Goal: Navigation & Orientation: Find specific page/section

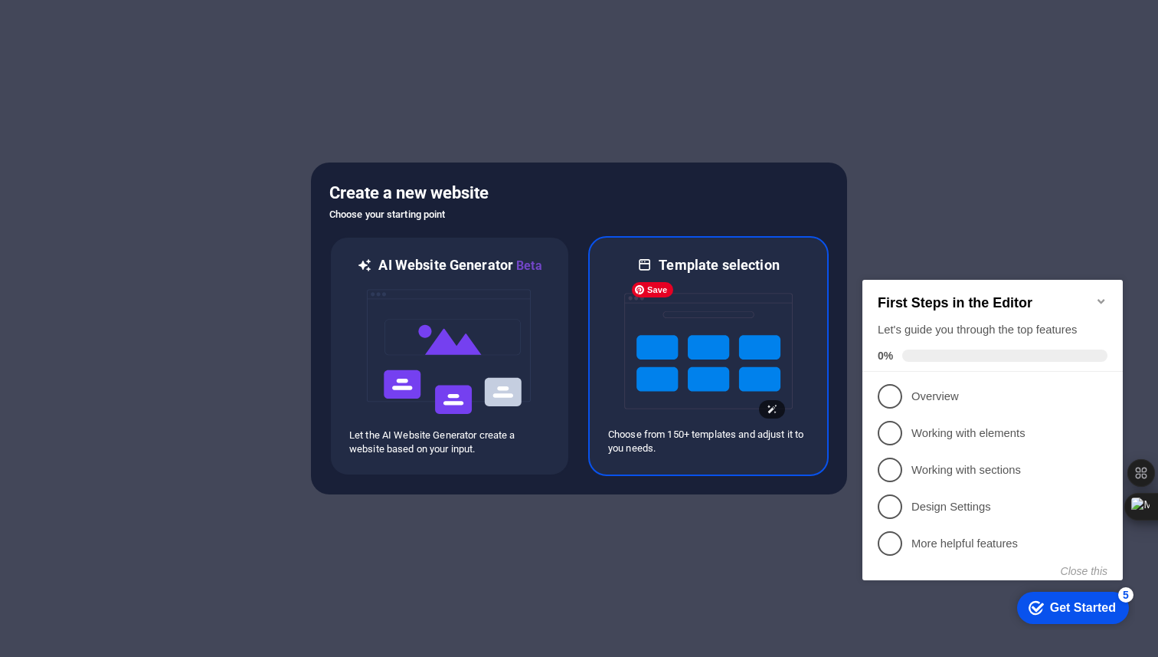
click at [729, 352] on img at bounding box center [708, 350] width 169 height 153
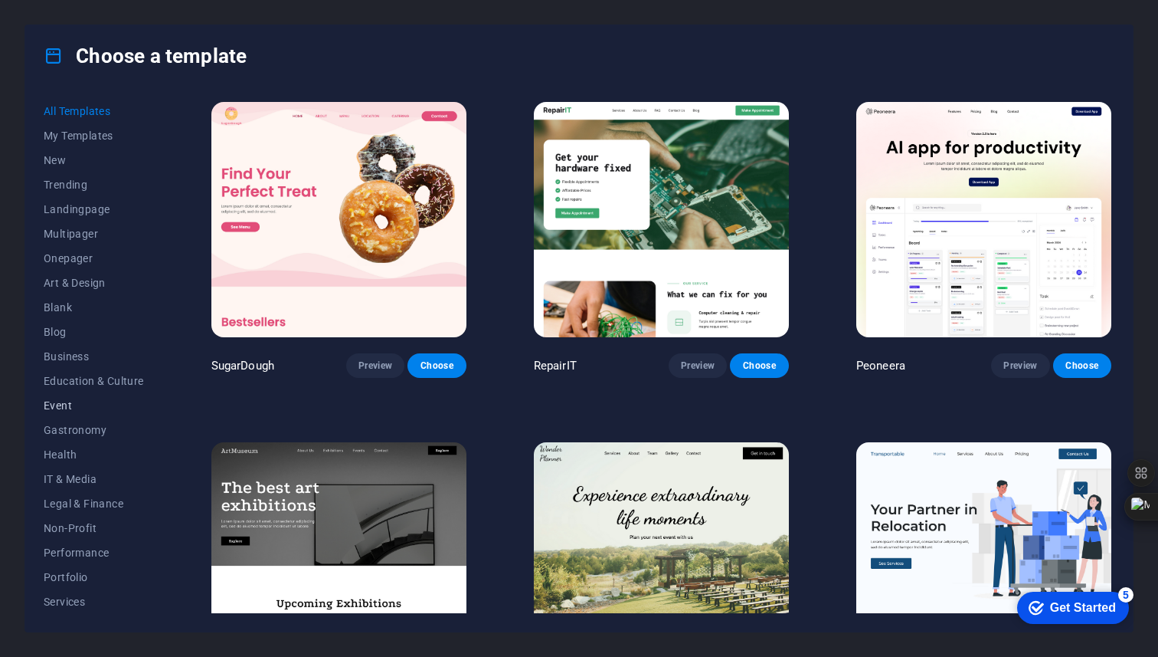
click at [59, 400] on span "Event" at bounding box center [94, 405] width 100 height 12
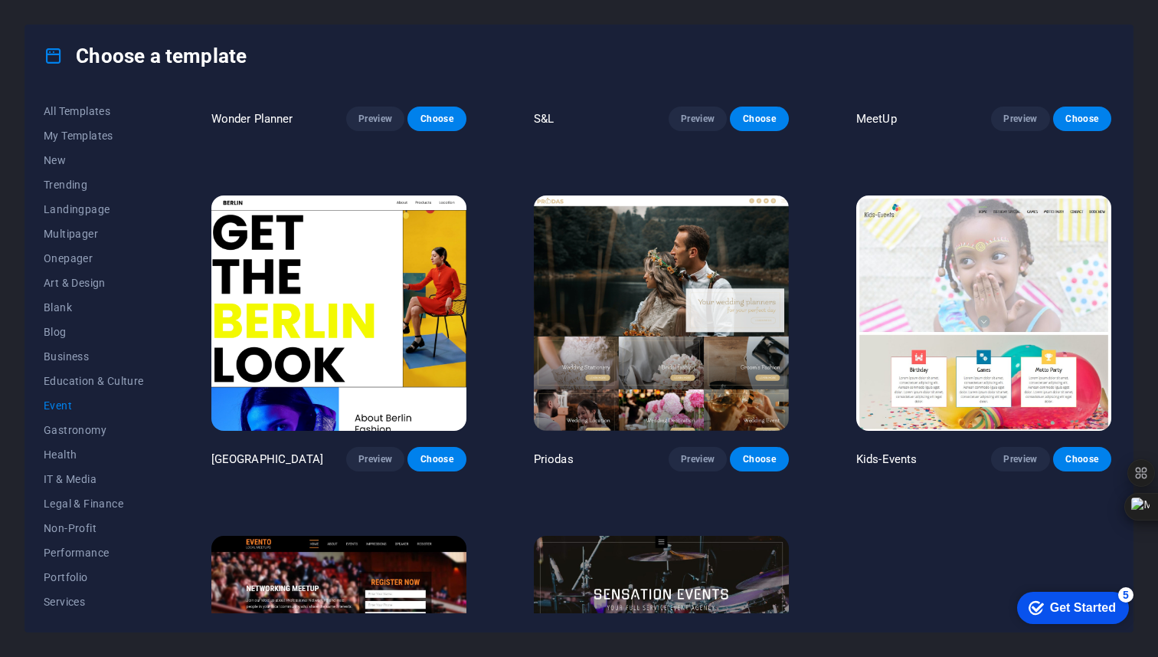
scroll to position [206, 0]
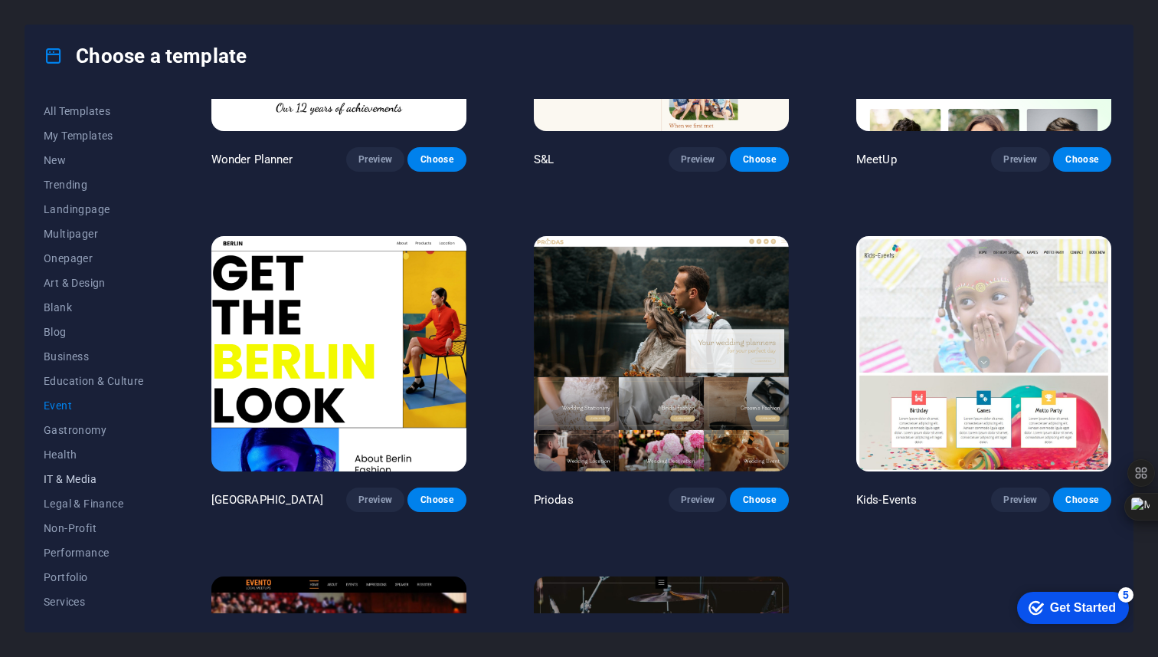
click at [70, 475] on span "IT & Media" at bounding box center [94, 479] width 100 height 12
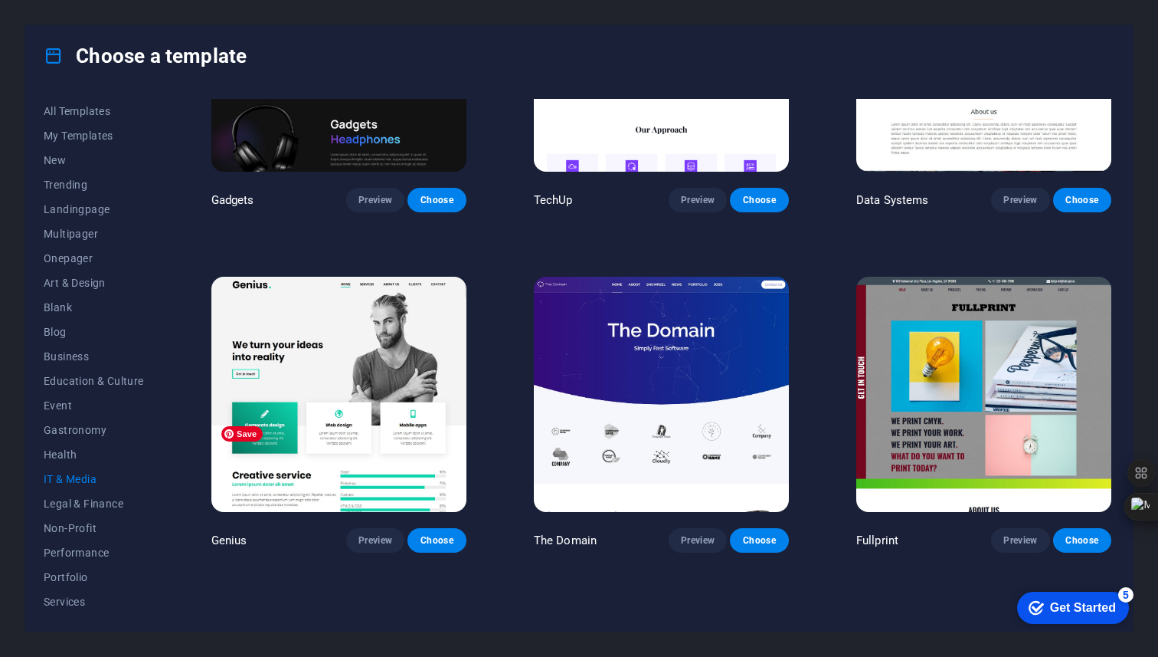
scroll to position [501, 0]
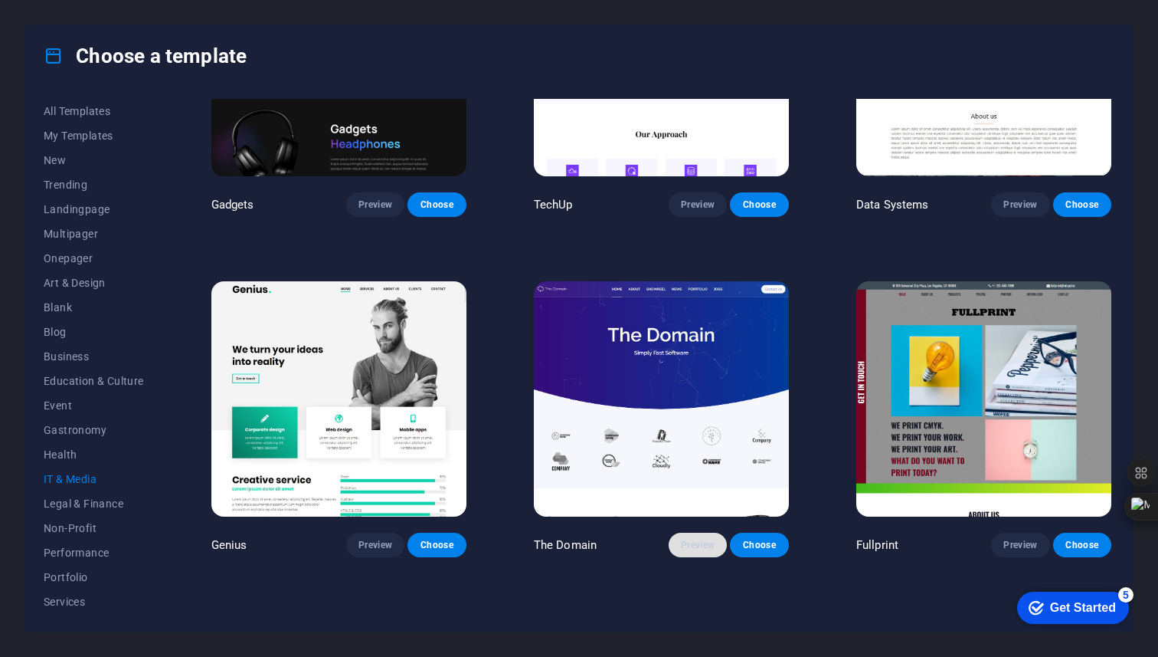
click at [703, 539] on span "Preview" at bounding box center [698, 545] width 34 height 12
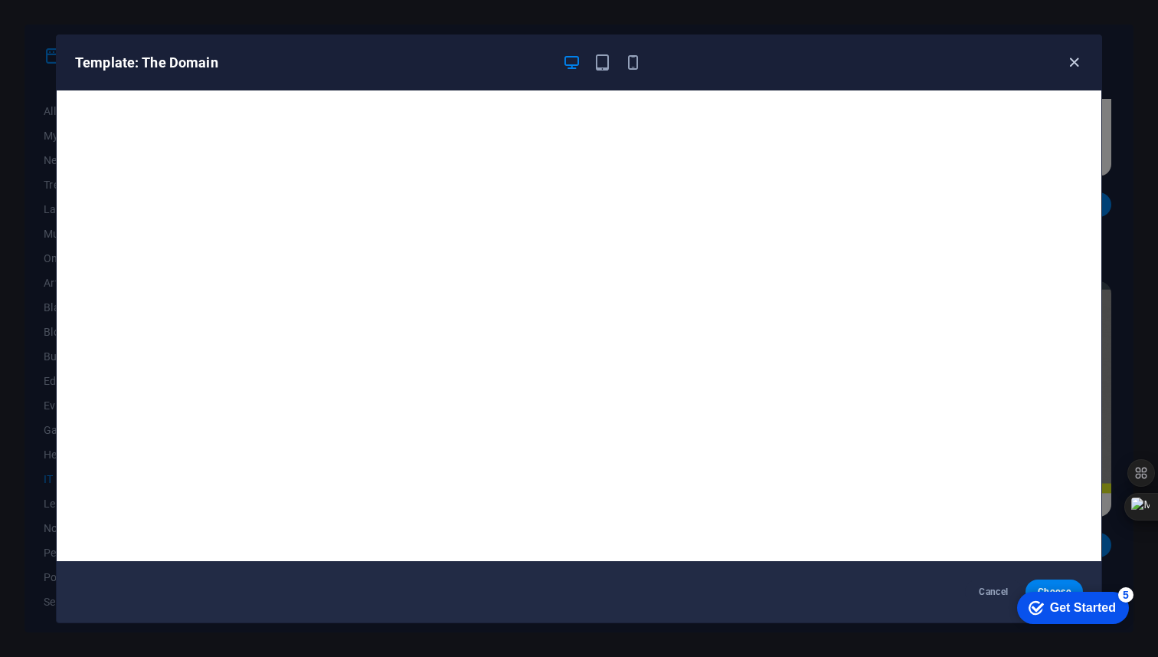
click at [1080, 62] on icon "button" at bounding box center [1075, 63] width 18 height 18
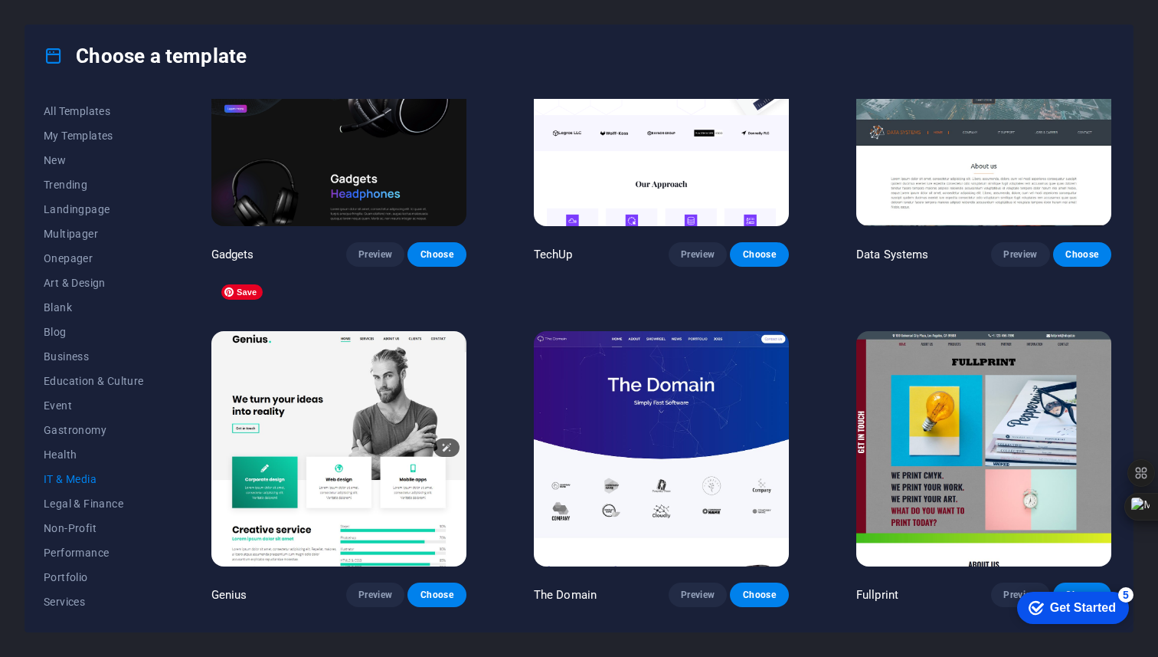
scroll to position [425, 0]
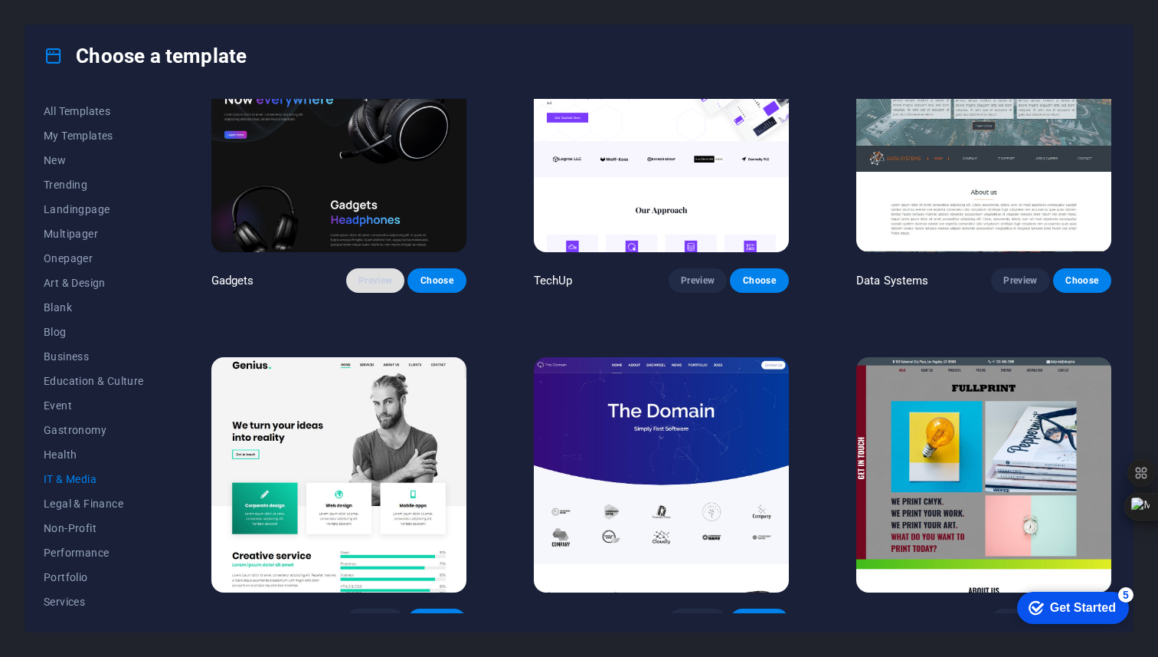
click at [365, 277] on span "Preview" at bounding box center [376, 280] width 34 height 12
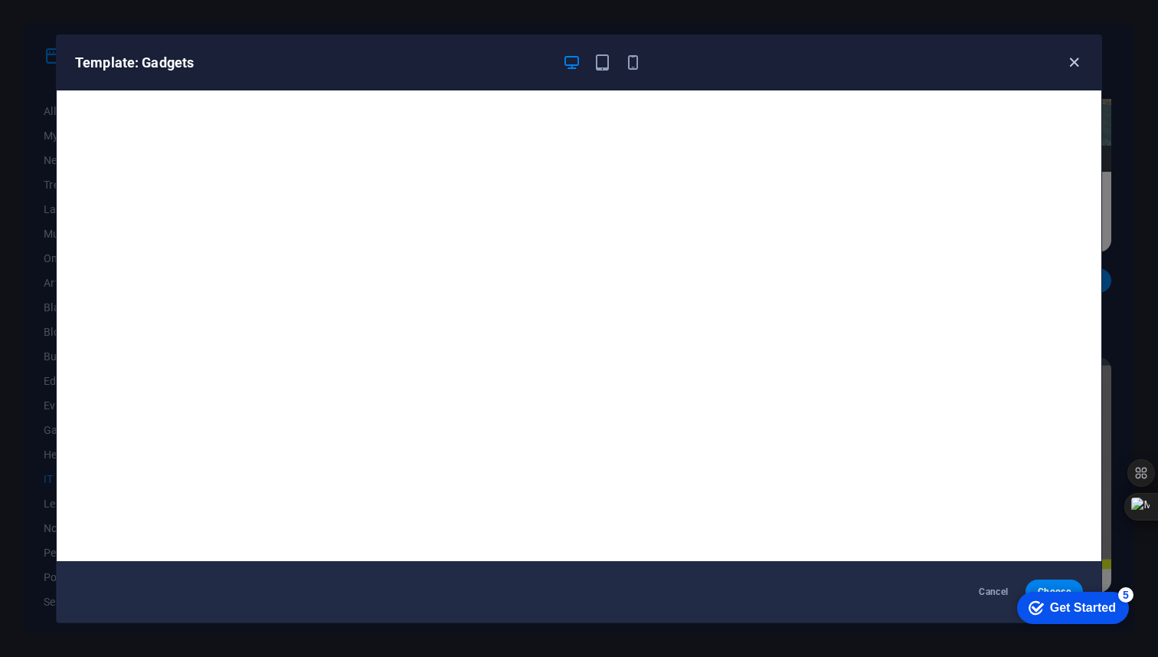
click at [1078, 62] on icon "button" at bounding box center [1075, 63] width 18 height 18
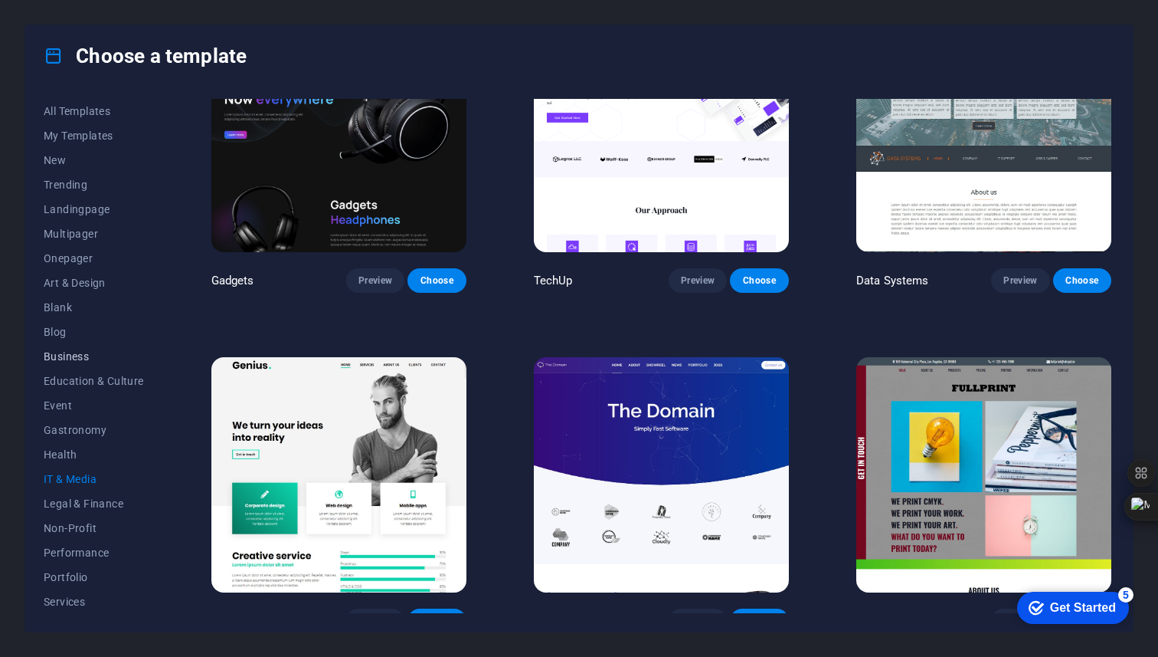
click at [83, 355] on span "Business" at bounding box center [94, 356] width 100 height 12
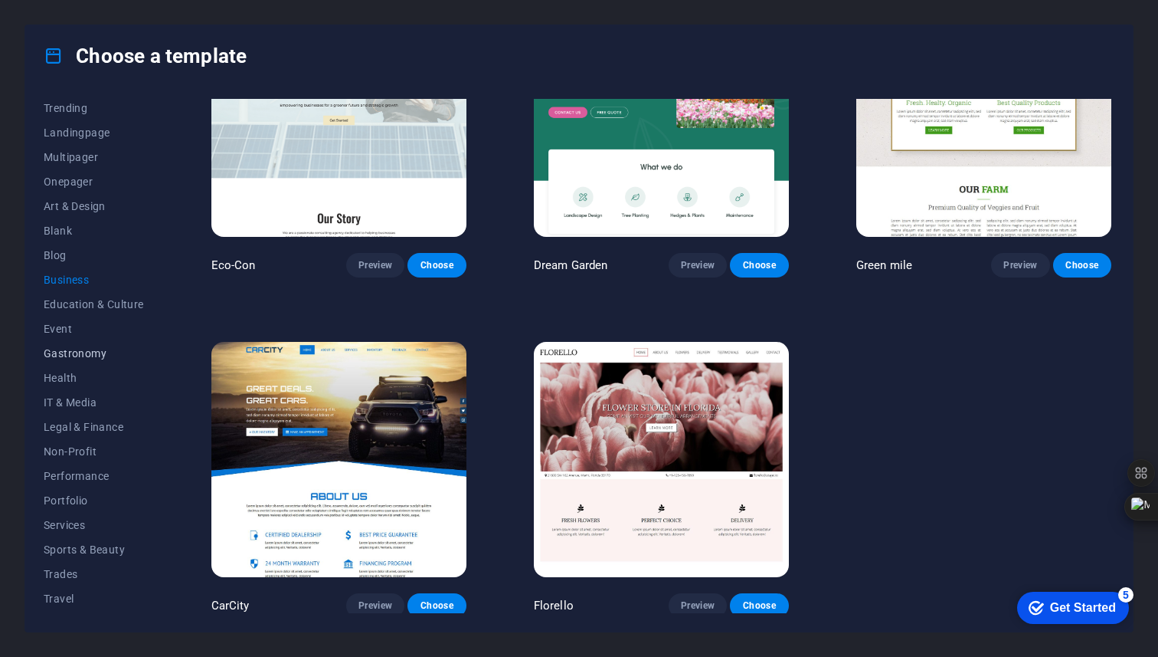
scroll to position [99, 0]
click at [74, 506] on span "Services" at bounding box center [94, 502] width 100 height 12
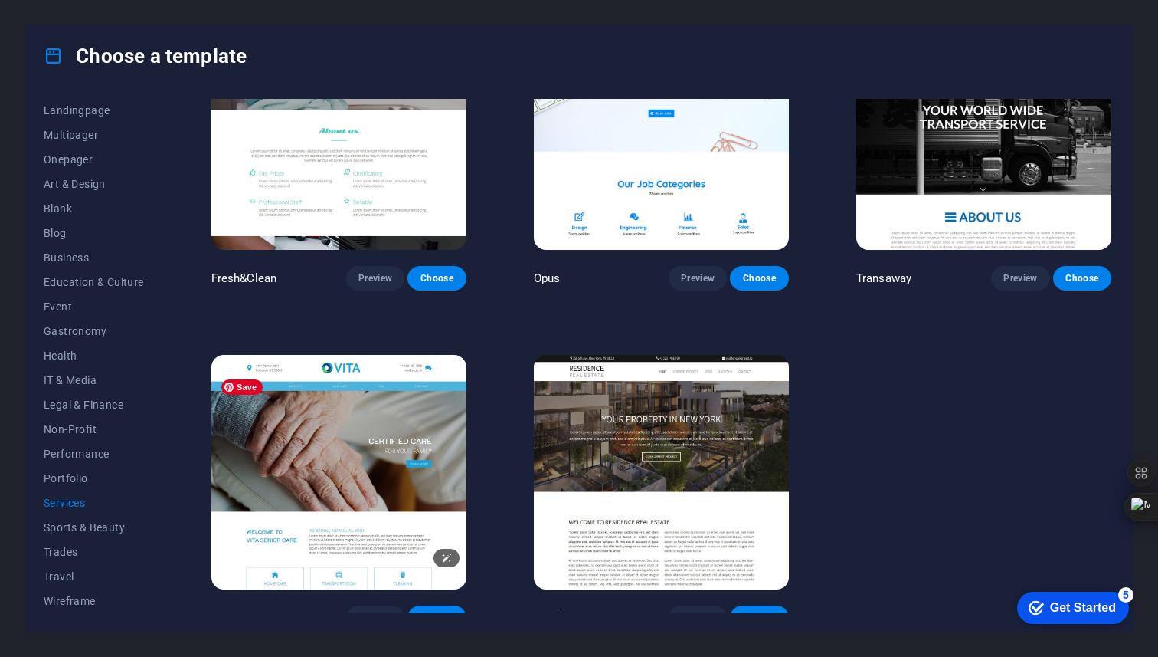
scroll to position [1790, 0]
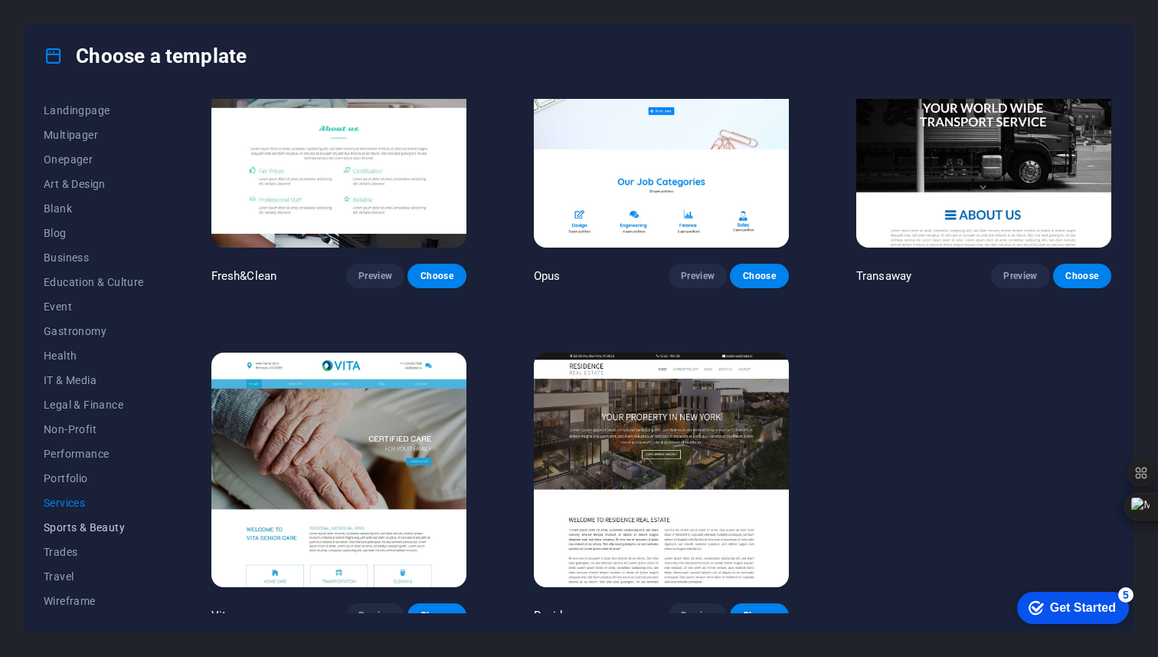
click at [100, 523] on span "Sports & Beauty" at bounding box center [94, 527] width 100 height 12
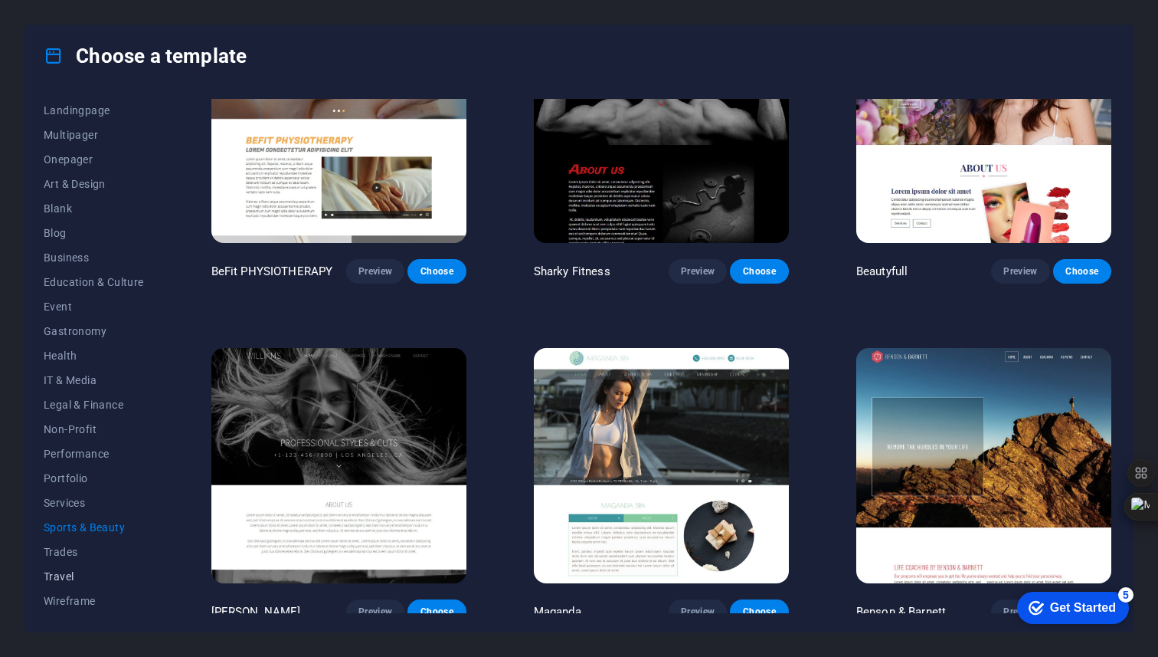
click at [71, 574] on span "Travel" at bounding box center [94, 576] width 100 height 12
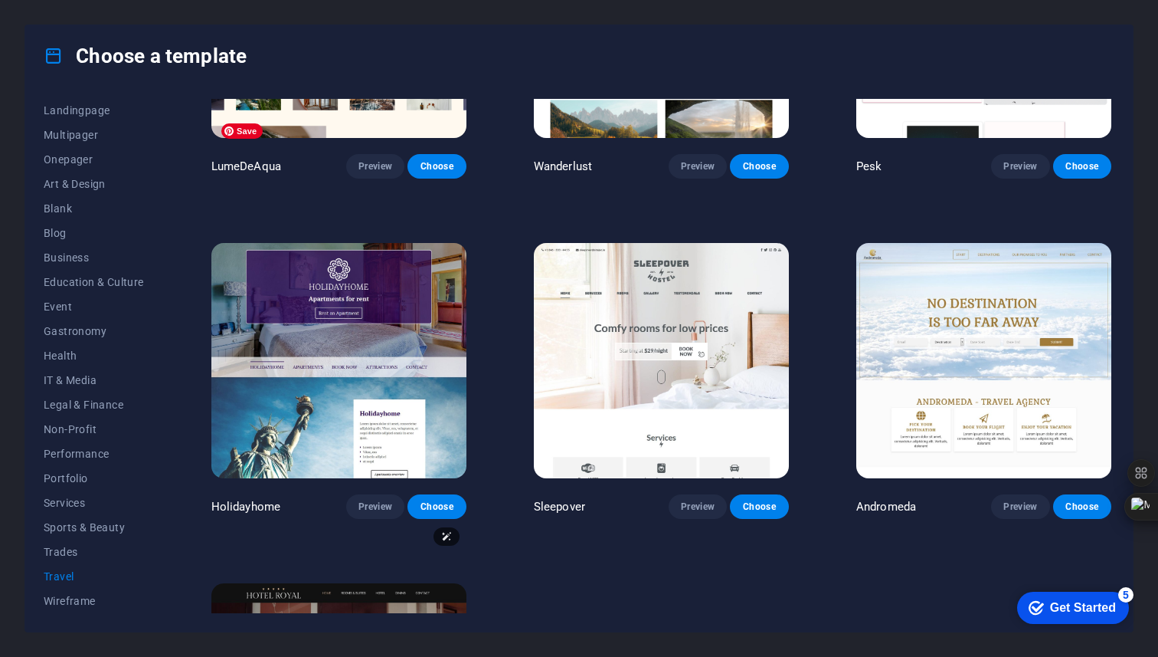
scroll to position [0, 0]
